Goal: Task Accomplishment & Management: Use online tool/utility

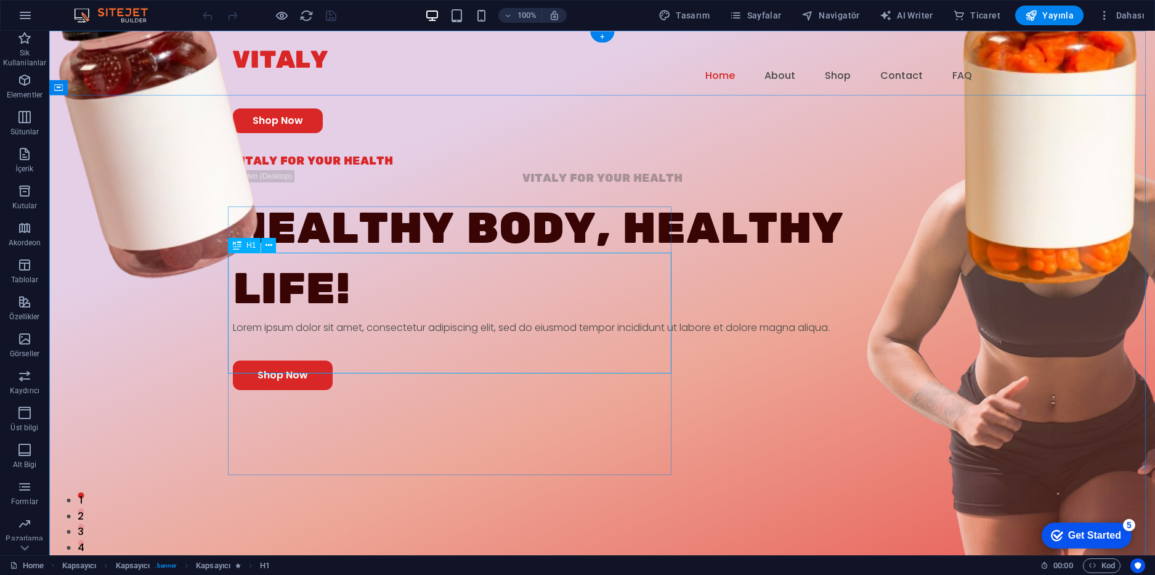
click at [412, 279] on div "Healthy Body, Healthy life!" at bounding box center [603, 259] width 740 height 121
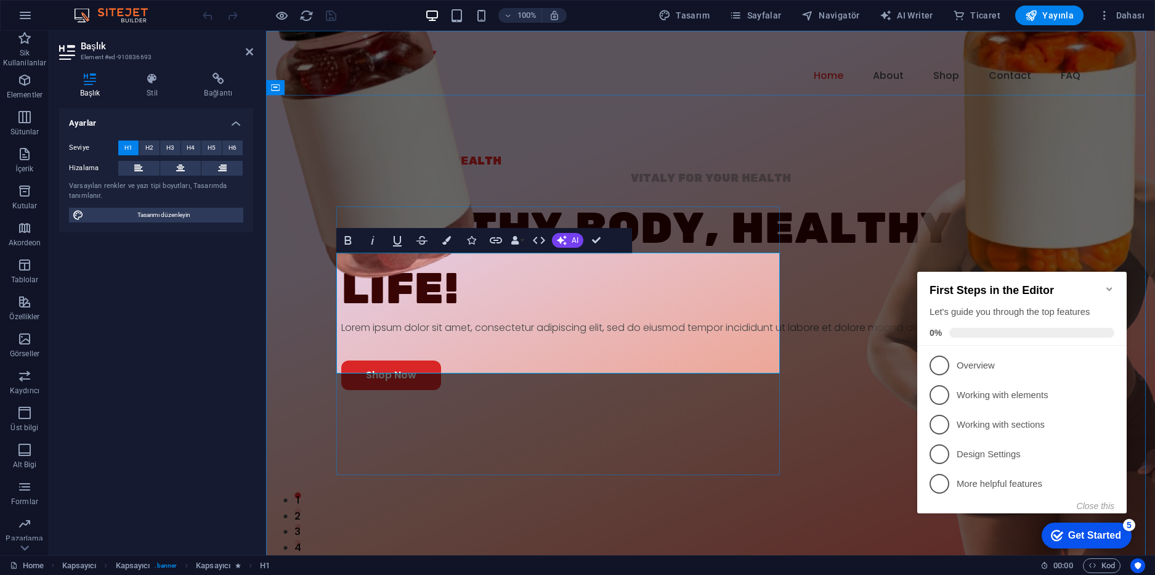
click at [476, 301] on h1 "Healthy Body, Healthy life!" at bounding box center [711, 259] width 740 height 121
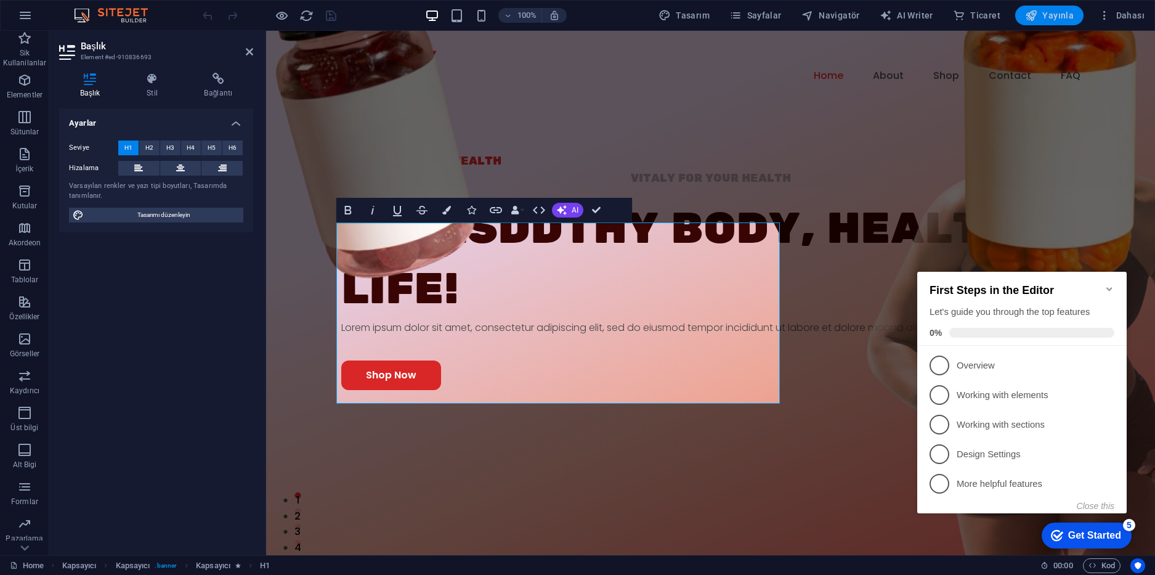
click at [1049, 19] on span "Yayınla" at bounding box center [1049, 15] width 49 height 12
